Goal: Transaction & Acquisition: Purchase product/service

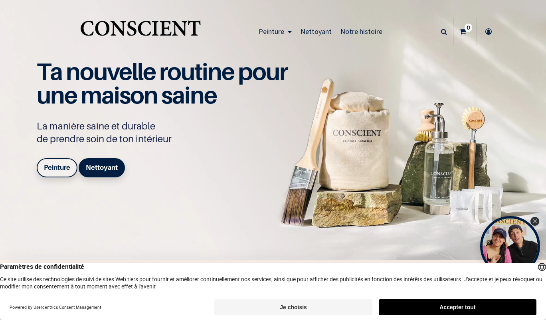
click at [53, 168] on b "Peinture" at bounding box center [57, 167] width 26 height 8
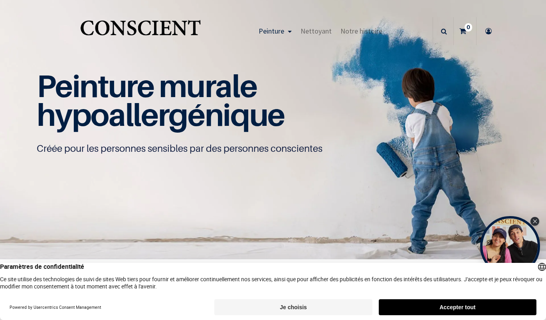
click at [316, 307] on button "Je choisis" at bounding box center [293, 307] width 158 height 16
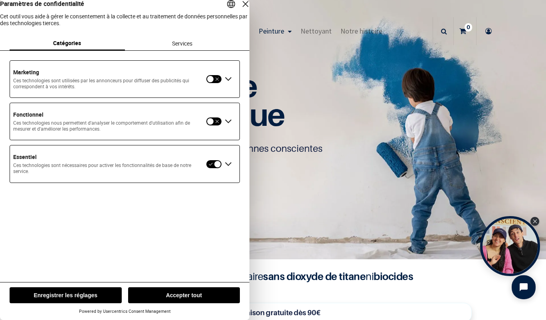
click at [91, 300] on button "Enregistrer les réglages" at bounding box center [66, 295] width 112 height 16
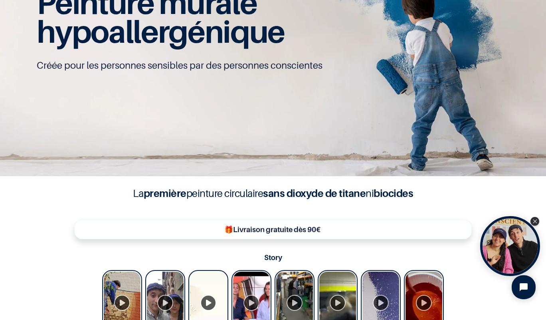
scroll to position [120, 0]
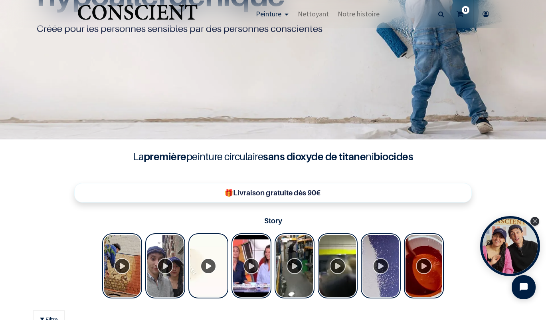
click at [536, 220] on icon "Close Tolstoy widget" at bounding box center [535, 221] width 4 height 4
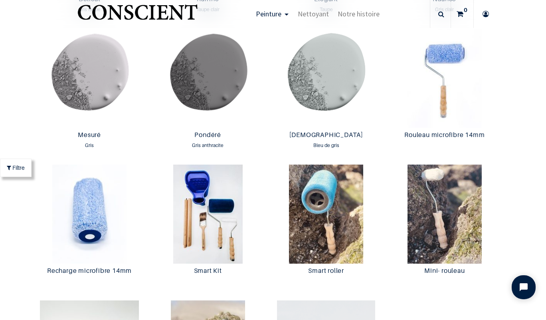
scroll to position [1437, 0]
